Goal: Transaction & Acquisition: Purchase product/service

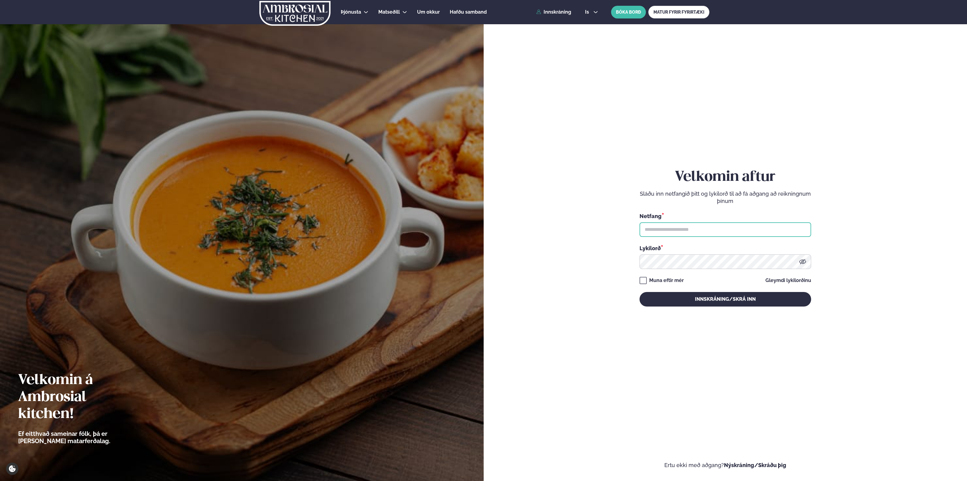
type input "**********"
drag, startPoint x: 653, startPoint y: 289, endPoint x: 656, endPoint y: 284, distance: 5.6
click at [654, 286] on div "**********" at bounding box center [725, 238] width 172 height 138
click at [656, 281] on div "**********" at bounding box center [725, 238] width 172 height 138
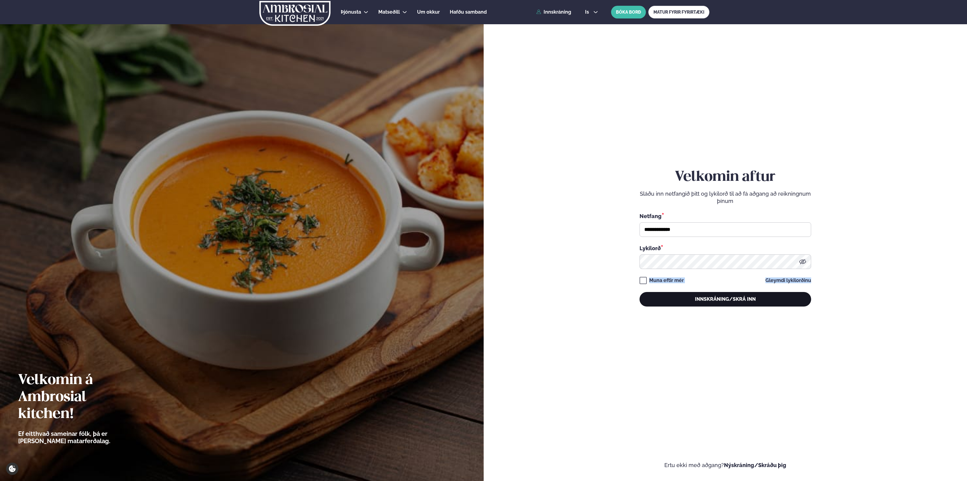
click at [680, 297] on button "Innskráning/Skrá inn" at bounding box center [725, 299] width 172 height 15
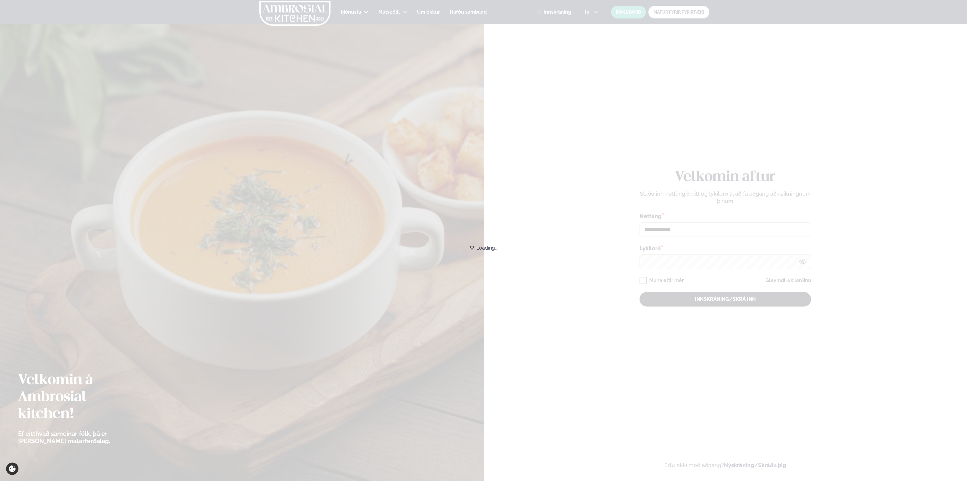
click at [683, 254] on div "Loading..." at bounding box center [483, 247] width 967 height 13
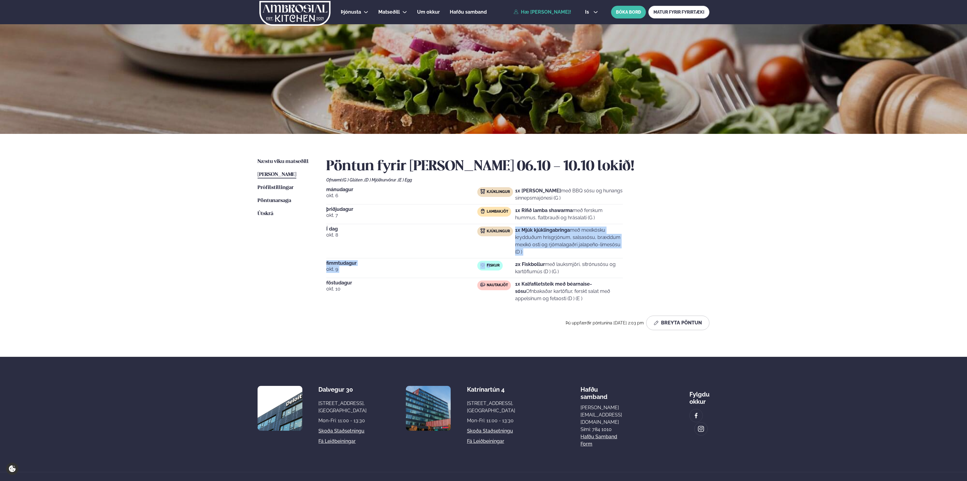
drag, startPoint x: 492, startPoint y: 263, endPoint x: 595, endPoint y: 250, distance: 103.7
click at [556, 254] on div "[DATE] Kjúklingur 1x Krispí kjúklingavængir með BBQ sósu og hunangs sinnepsmajó…" at bounding box center [517, 245] width 383 height 117
click at [625, 244] on div "[DATE] Kjúklingur 1x Krispí kjúklingavængir með BBQ sósu og hunangs sinnepsmajó…" at bounding box center [517, 245] width 383 height 117
drag, startPoint x: 625, startPoint y: 238, endPoint x: 571, endPoint y: 239, distance: 53.9
click at [576, 239] on div "[DATE] Kjúklingur 1x Krispí kjúklingavængir með BBQ sósu og hunangs sinnepsmajó…" at bounding box center [517, 245] width 383 height 117
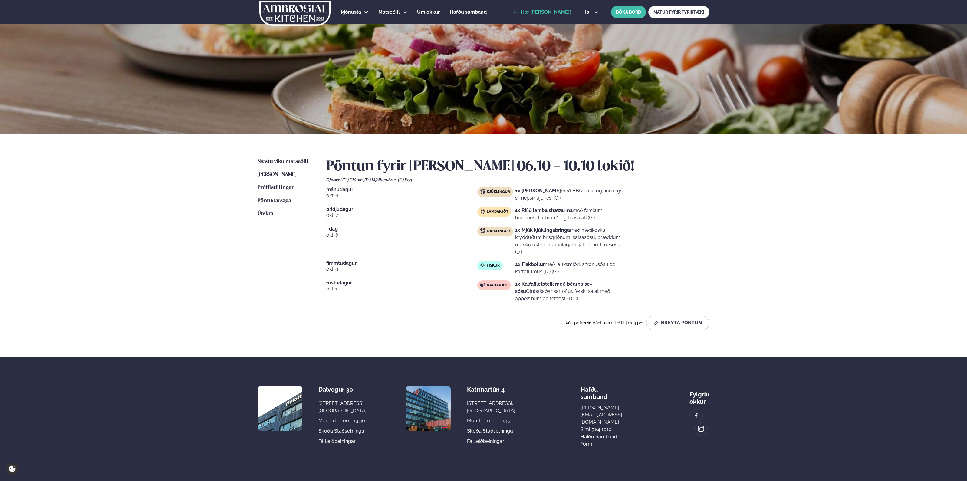
click at [570, 238] on p "1x Mjúk kjúklingabringa með mexíkósku krydduðum hrísgrjónum, salsasósu, bræddum…" at bounding box center [569, 240] width 108 height 29
click at [588, 236] on p "1x Mjúk kjúklingabringa með mexíkósku krydduðum hrísgrjónum, salsasósu, bræddum…" at bounding box center [569, 240] width 108 height 29
drag, startPoint x: 635, startPoint y: 244, endPoint x: 645, endPoint y: 251, distance: 11.5
click at [638, 247] on div "[DATE] Kjúklingur 1x Krispí kjúklingavængir með BBQ sósu og hunangs sinnepsmajó…" at bounding box center [517, 245] width 383 height 117
click at [662, 257] on div "[DATE] Kjúklingur 1x Krispí kjúklingavængir með BBQ sósu og hunangs sinnepsmajó…" at bounding box center [517, 245] width 383 height 117
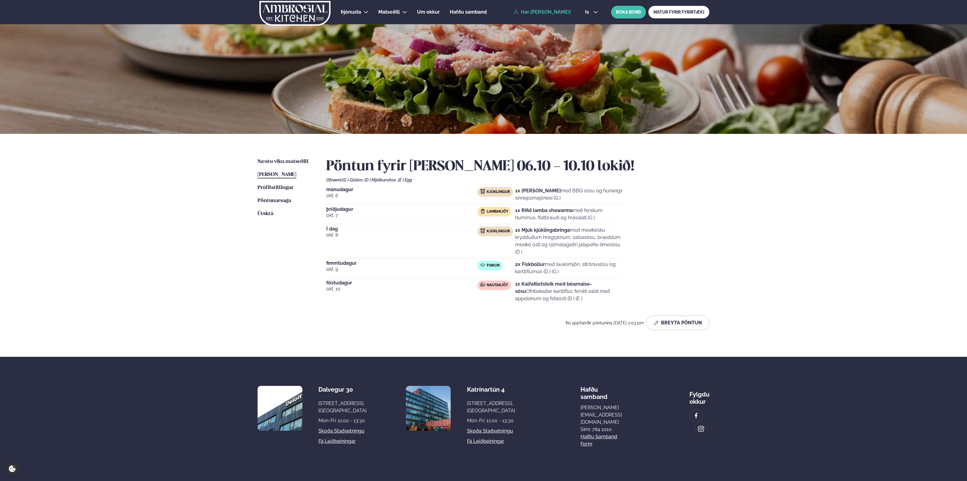
drag, startPoint x: 733, startPoint y: 187, endPoint x: 707, endPoint y: 8, distance: 181.0
click at [733, 187] on div "Þjónusta Hádegismatur fyrir fyrirtæki Fyrirtækja veitingar Einkapartý Matseðill…" at bounding box center [483, 247] width 967 height 494
